Goal: Information Seeking & Learning: Learn about a topic

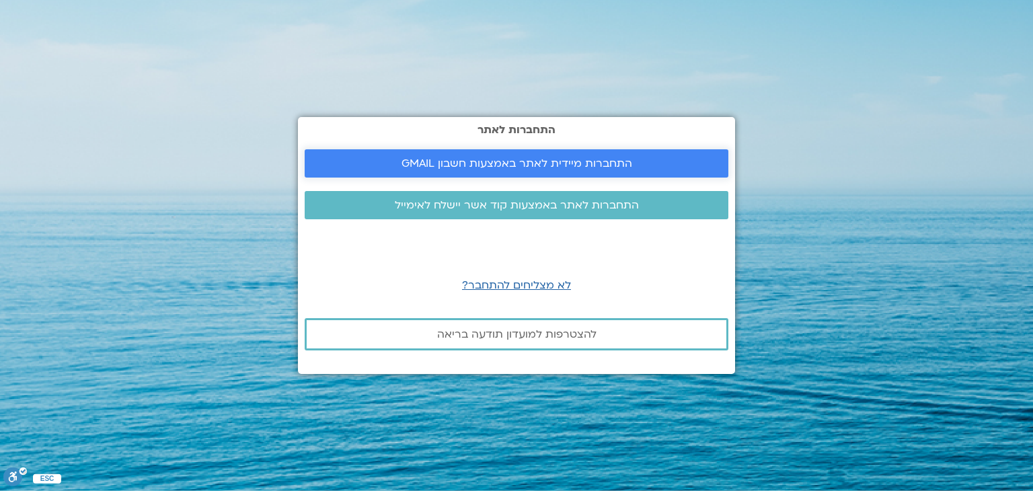
click at [541, 161] on span "התחברות מיידית לאתר באמצעות חשבון GMAIL" at bounding box center [516, 163] width 231 height 12
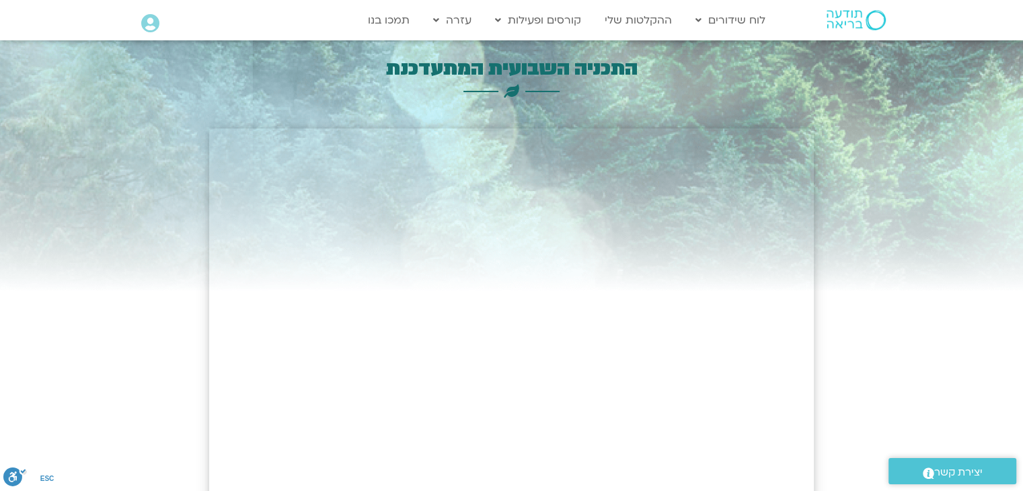
click at [156, 22] on icon at bounding box center [150, 23] width 18 height 19
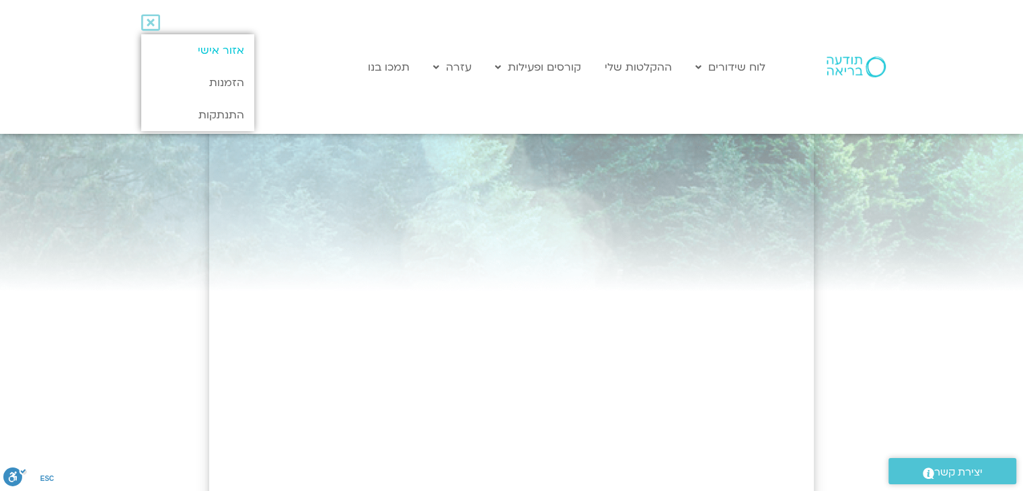
click at [204, 53] on link "אזור אישי" at bounding box center [197, 50] width 112 height 32
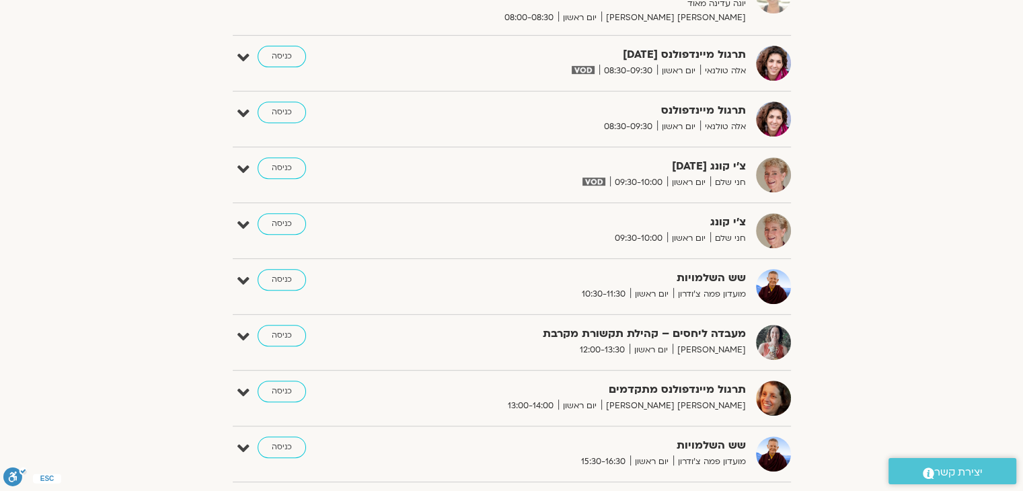
scroll to position [605, 0]
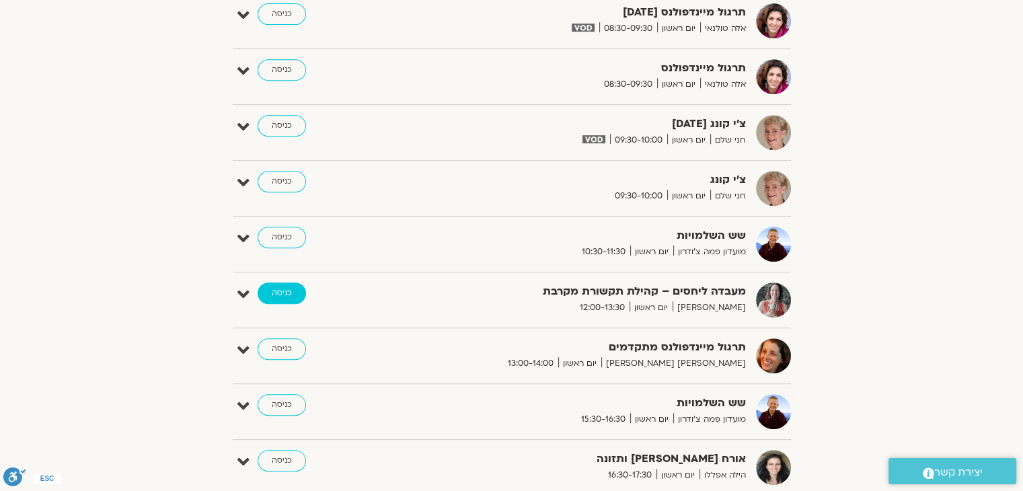
click at [284, 296] on link "כניסה" at bounding box center [282, 293] width 48 height 22
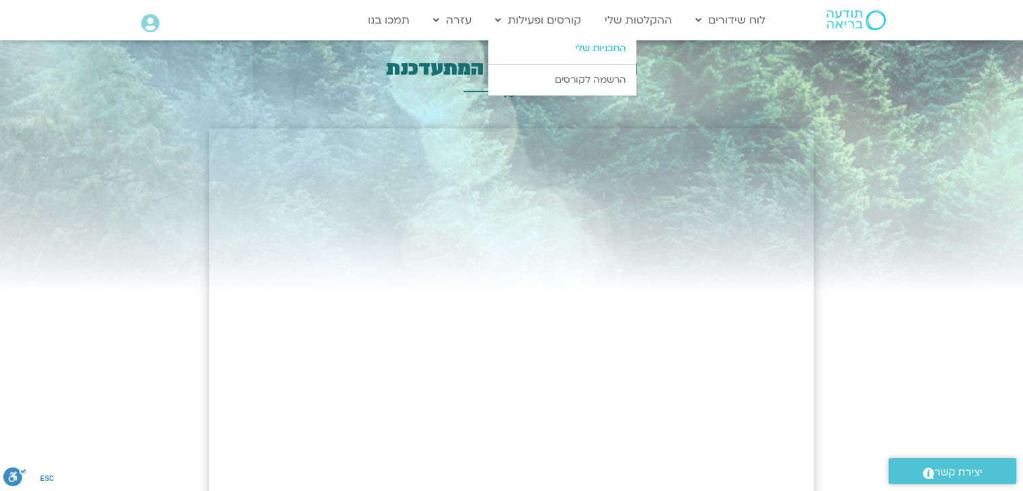
click at [565, 49] on link "התכניות שלי" at bounding box center [562, 48] width 148 height 31
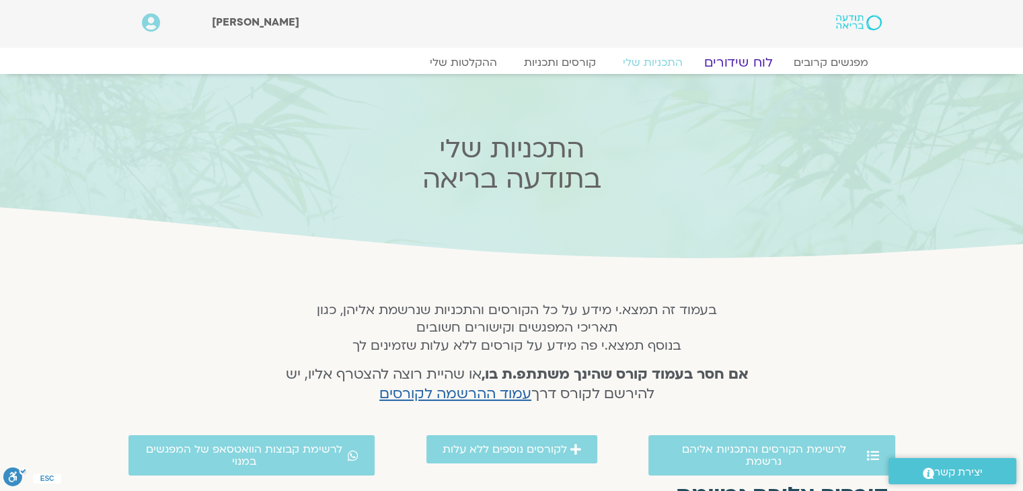
click at [733, 63] on link "לוח שידורים" at bounding box center [737, 62] width 101 height 16
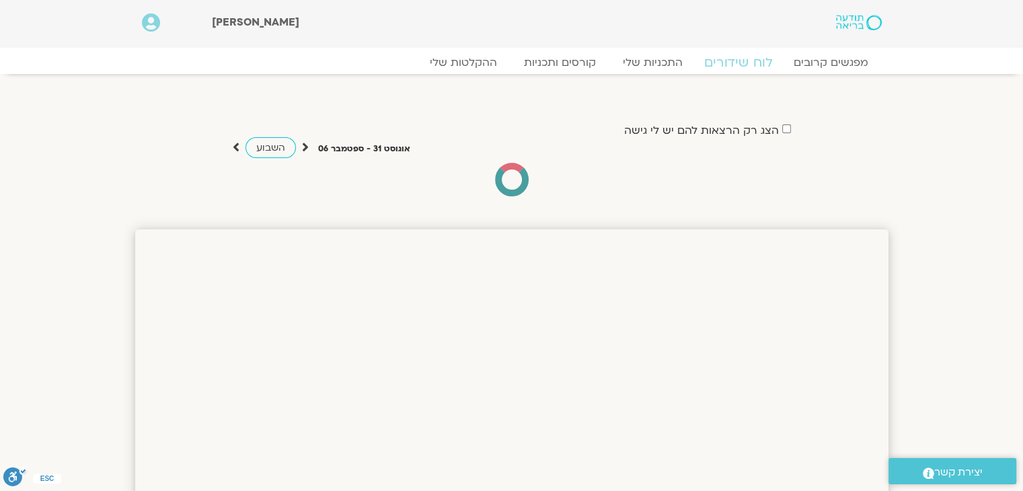
click at [736, 63] on link "לוח שידורים" at bounding box center [737, 62] width 101 height 16
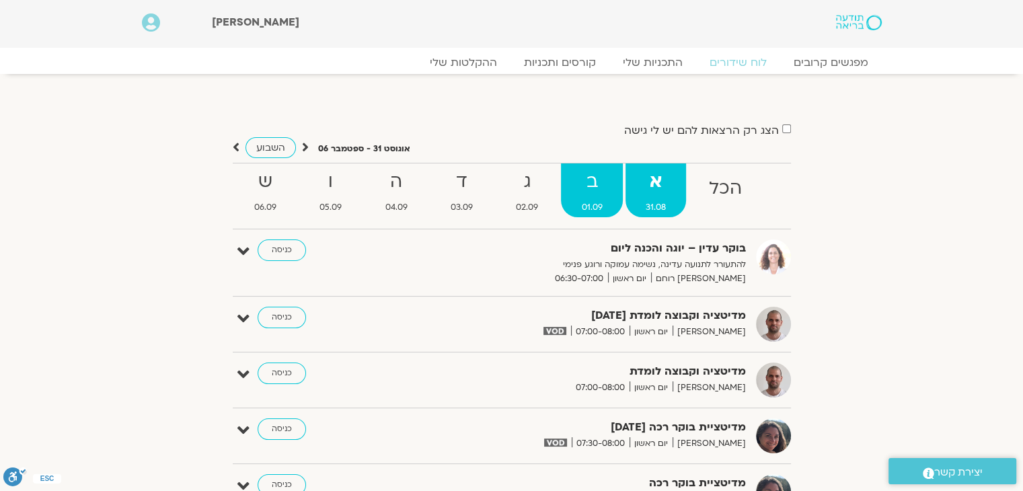
click at [592, 189] on strong "ב" at bounding box center [591, 182] width 61 height 30
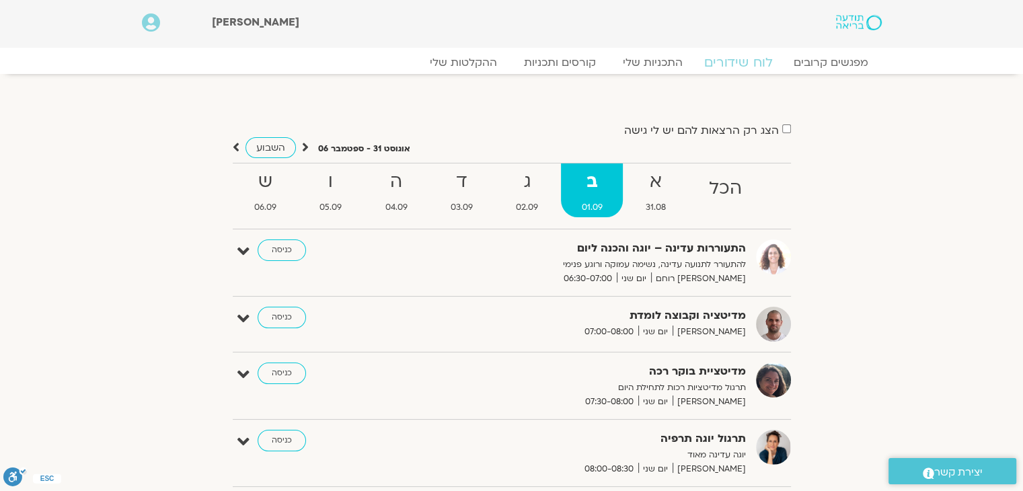
click at [751, 65] on link "לוח שידורים" at bounding box center [737, 62] width 101 height 16
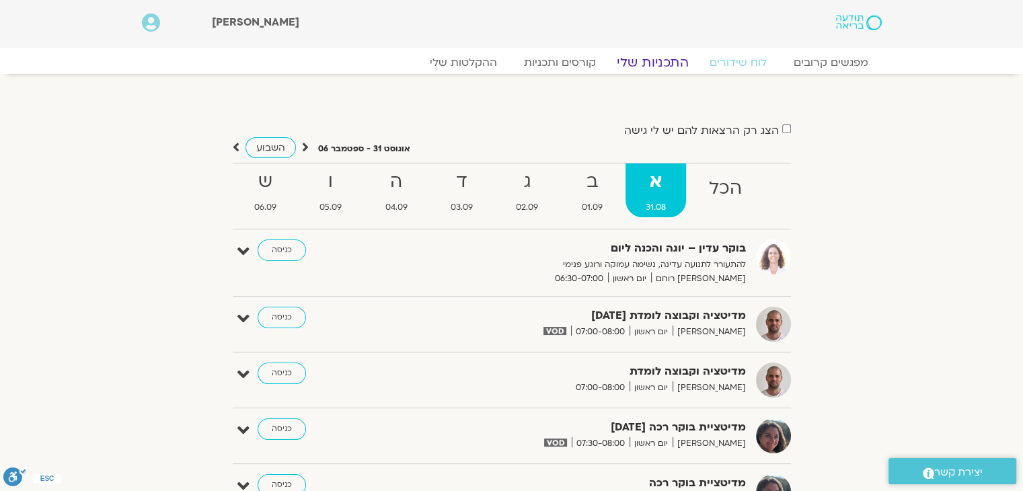
click at [656, 64] on link "התכניות שלי" at bounding box center [653, 62] width 104 height 16
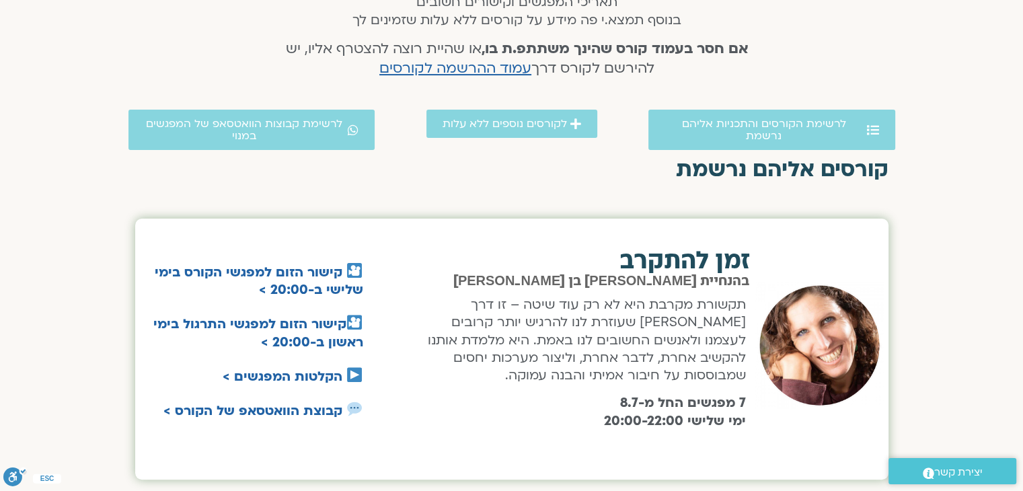
scroll to position [336, 0]
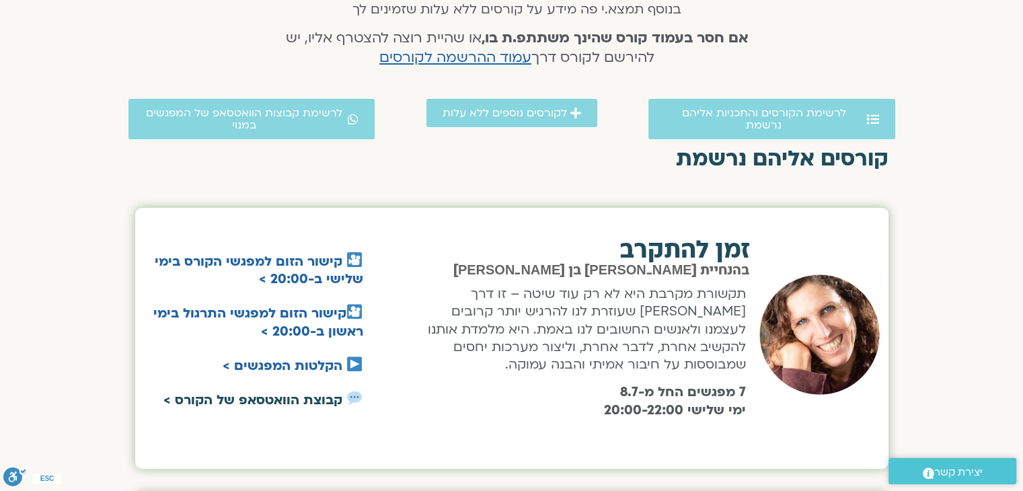
click at [282, 401] on link "קבוצת הוואטסאפ של הקורס >" at bounding box center [252, 399] width 179 height 17
click at [308, 367] on link "הקלטות המפגשים >" at bounding box center [283, 365] width 120 height 17
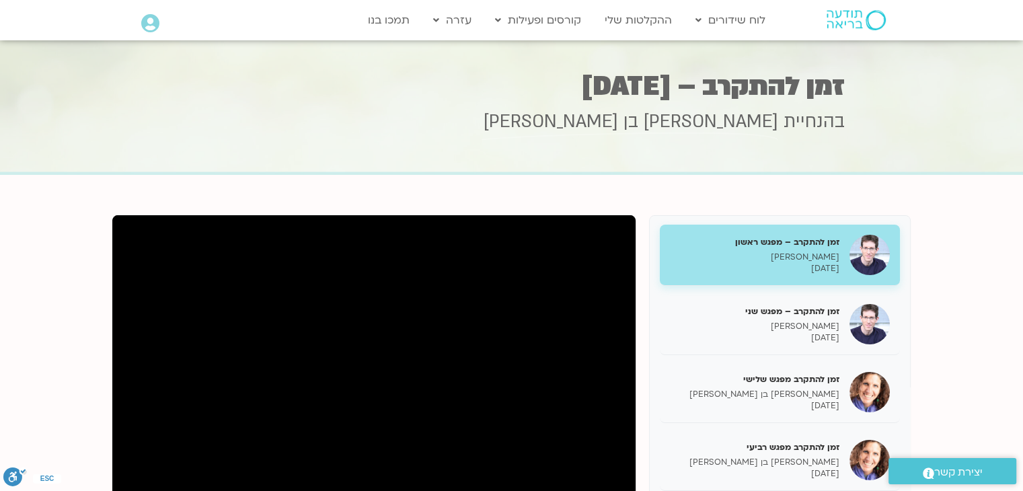
click at [794, 243] on h5 "זמן להתקרב – מפגש ראשון" at bounding box center [754, 242] width 169 height 12
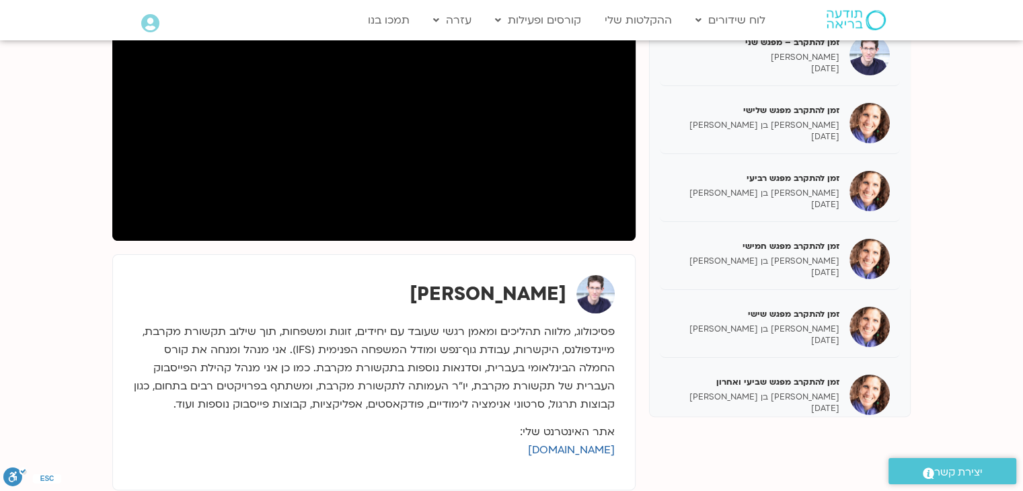
scroll to position [336, 0]
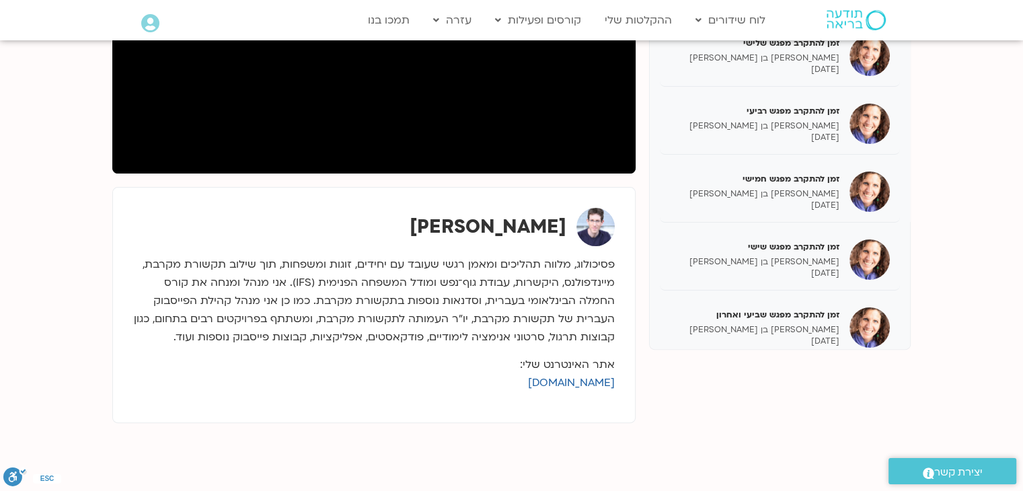
click at [514, 388] on p "אתר האינטרנט שלי: eranteicher.info" at bounding box center [374, 374] width 482 height 36
click at [537, 385] on link "eranteicher.info" at bounding box center [571, 382] width 87 height 15
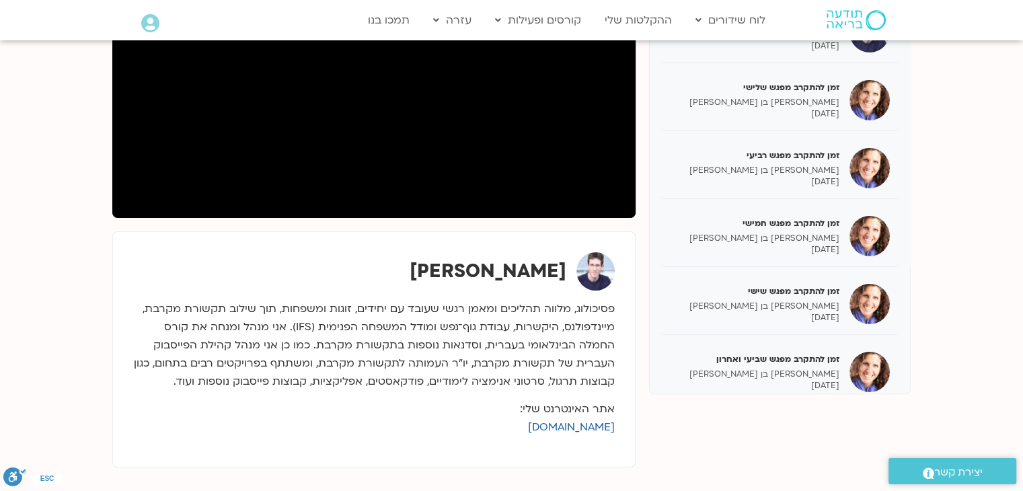
scroll to position [269, 0]
